Goal: Share content

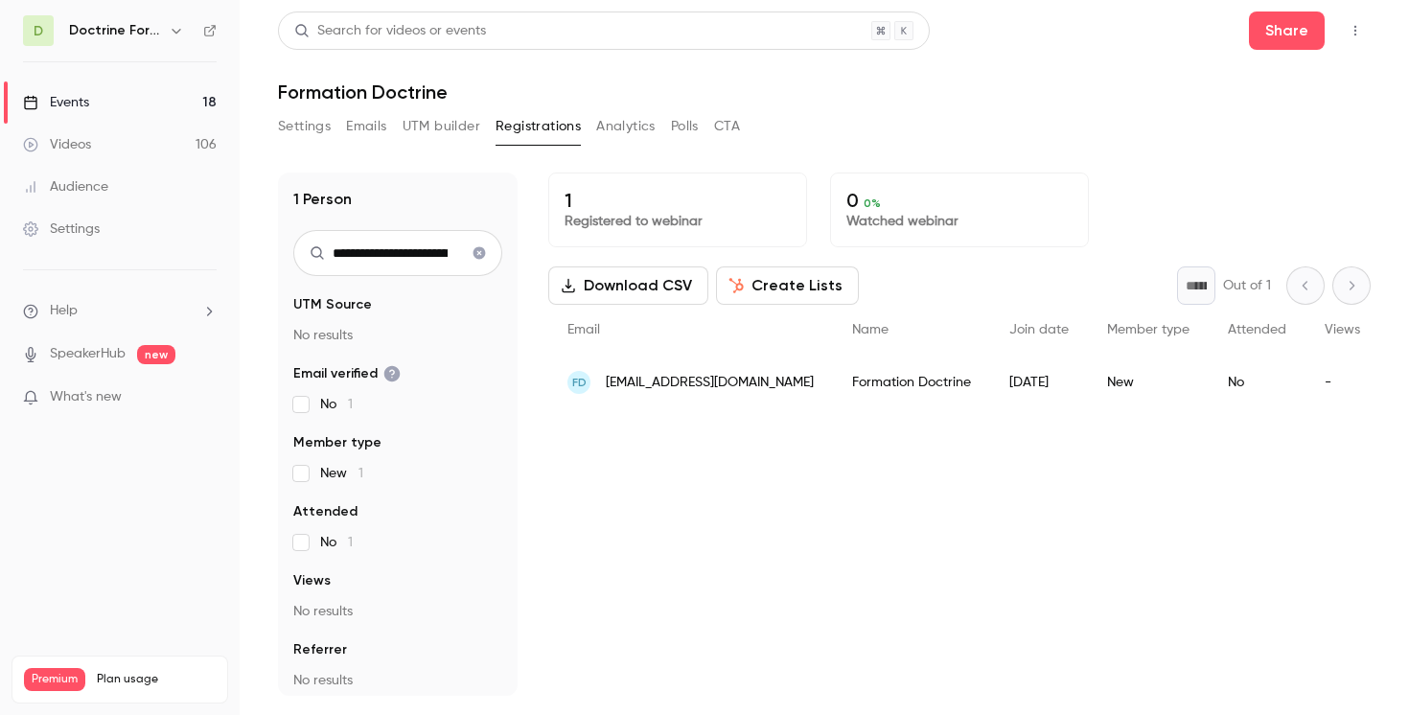
click at [153, 33] on h6 "Doctrine Formation Avocats" at bounding box center [115, 30] width 92 height 19
click at [171, 34] on icon "button" at bounding box center [176, 30] width 15 height 15
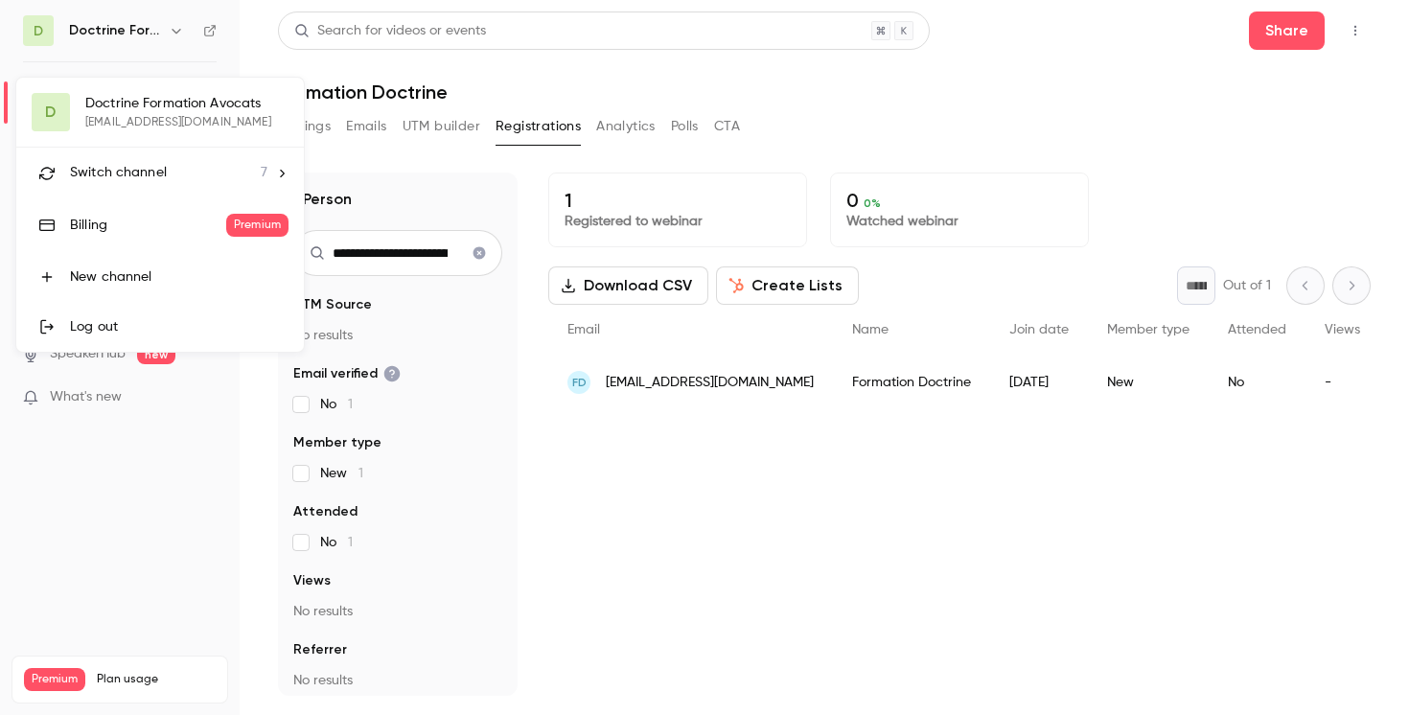
click at [165, 171] on div "Switch channel 7" at bounding box center [168, 173] width 197 height 20
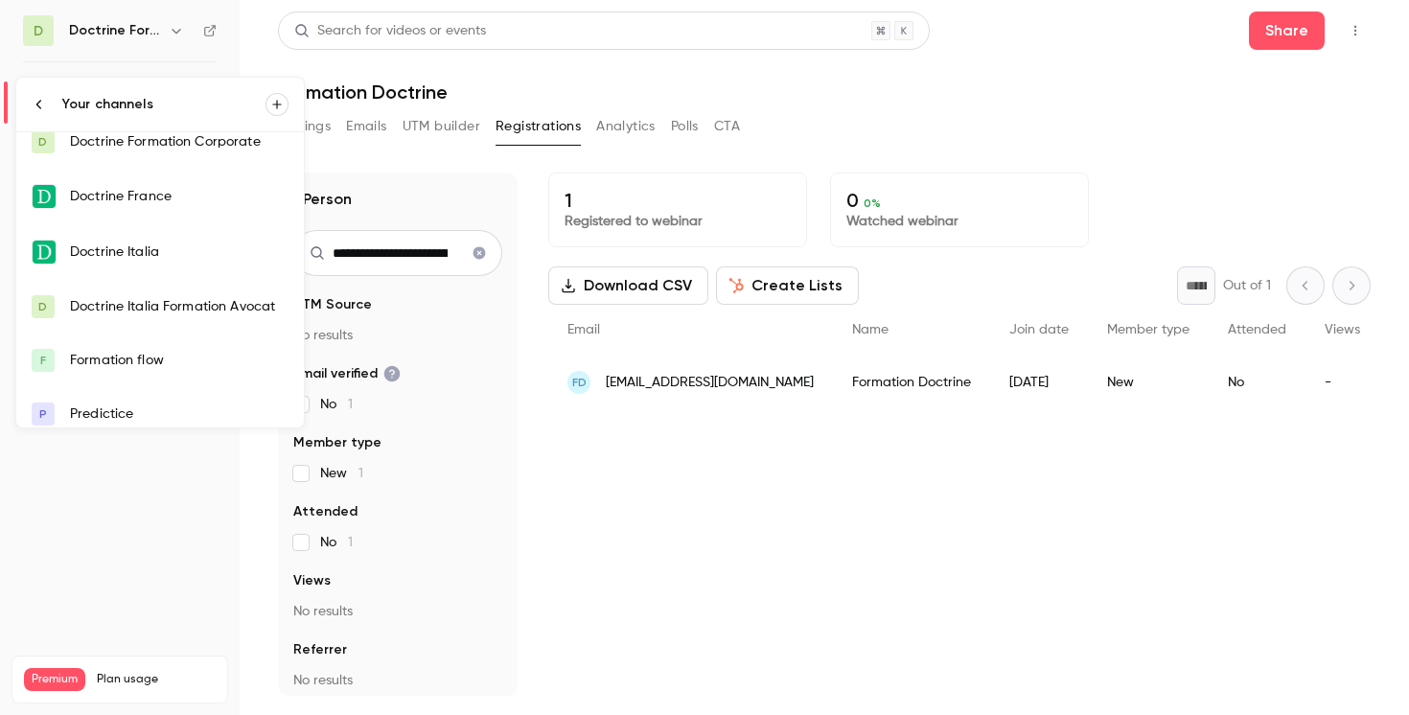
scroll to position [84, 0]
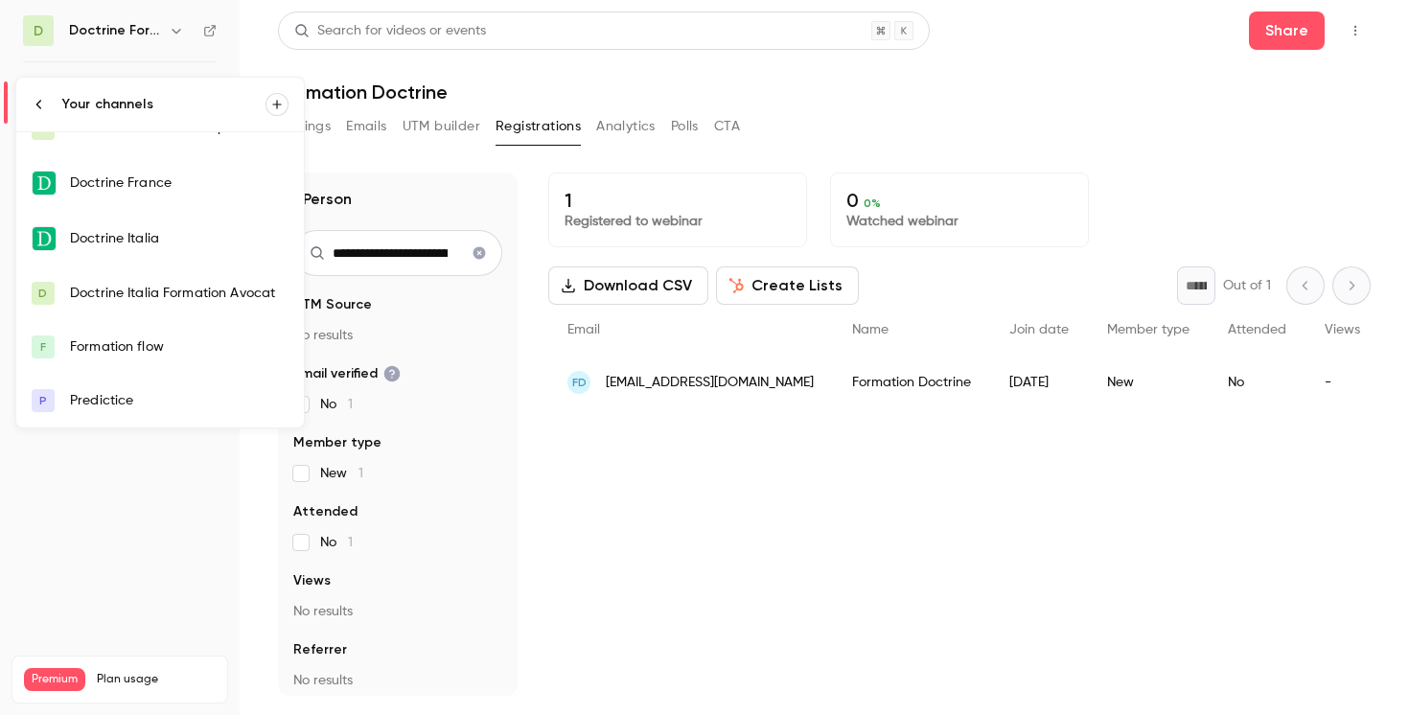
click at [153, 353] on div "Formation flow" at bounding box center [179, 346] width 219 height 19
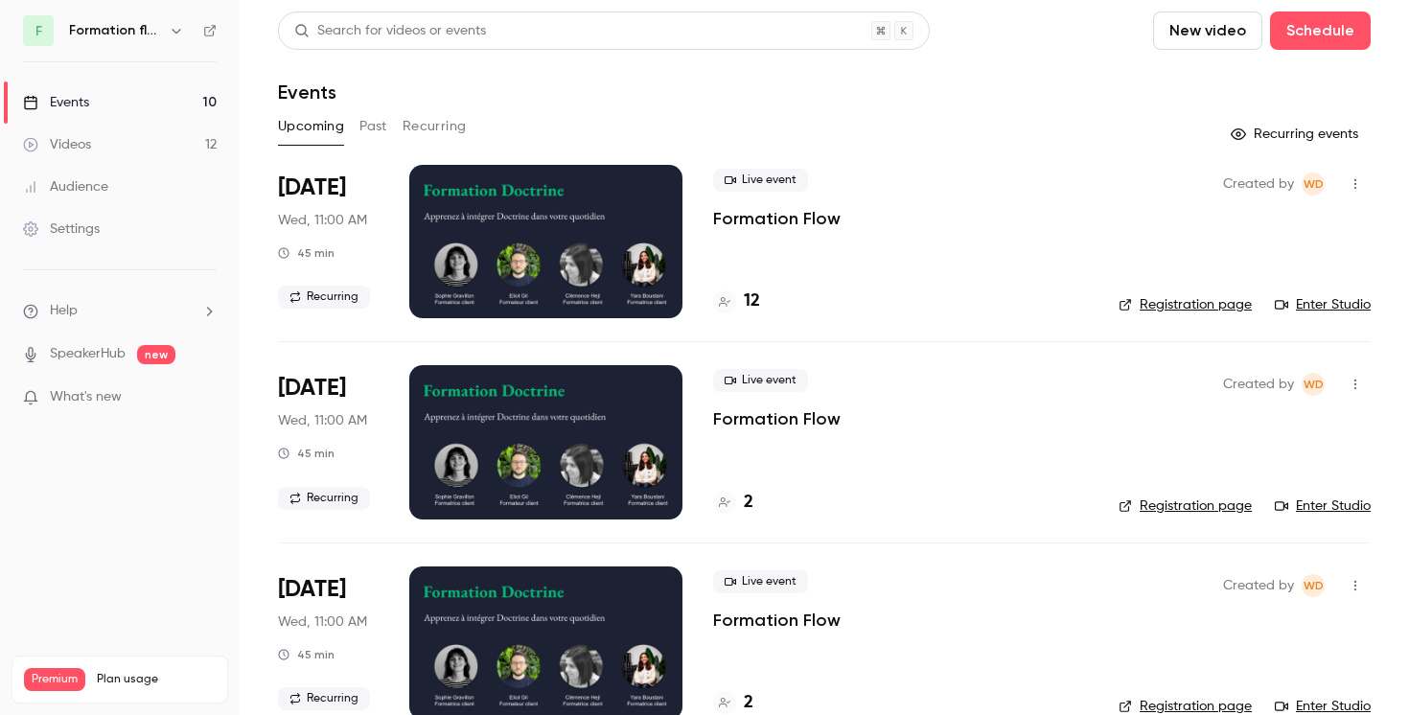
click at [1340, 182] on button "button" at bounding box center [1355, 184] width 31 height 31
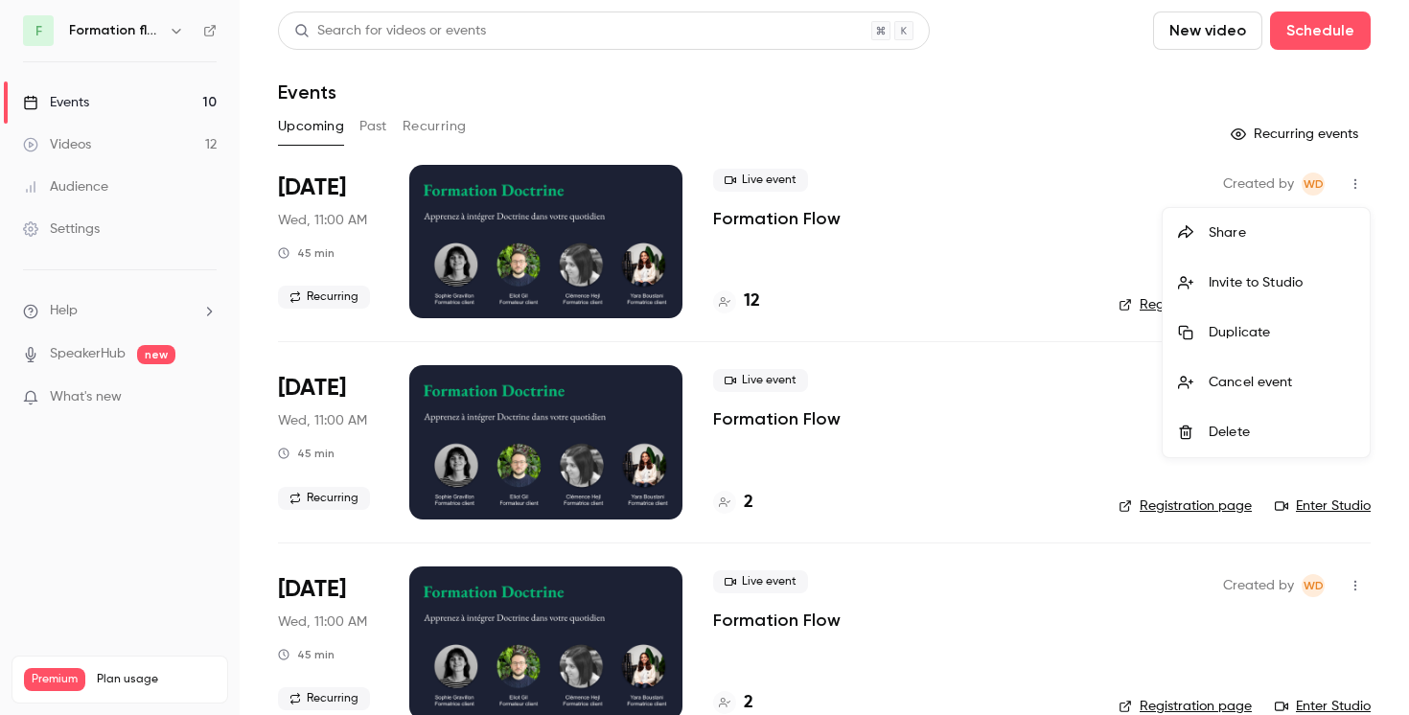
click at [1227, 223] on div "Share" at bounding box center [1282, 232] width 146 height 19
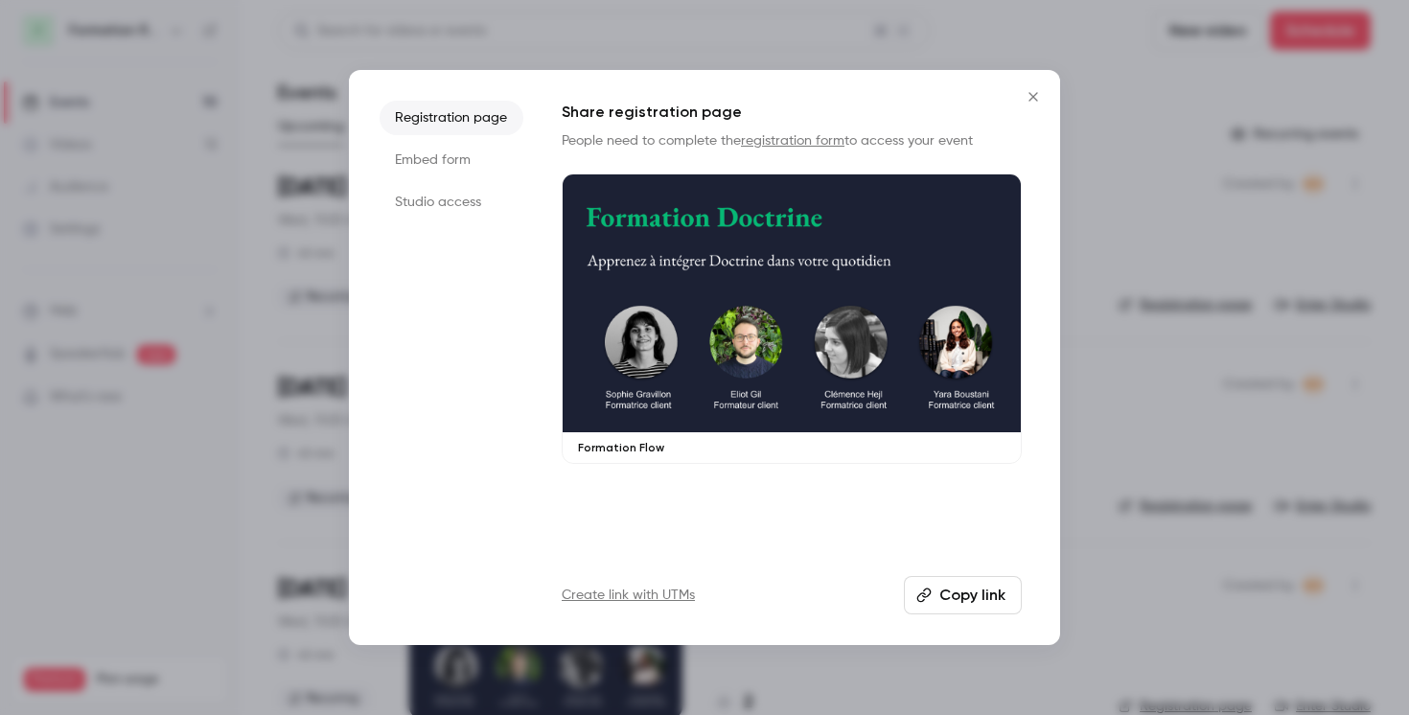
click at [455, 154] on li "Embed form" at bounding box center [452, 160] width 144 height 35
